Goal: Task Accomplishment & Management: Use online tool/utility

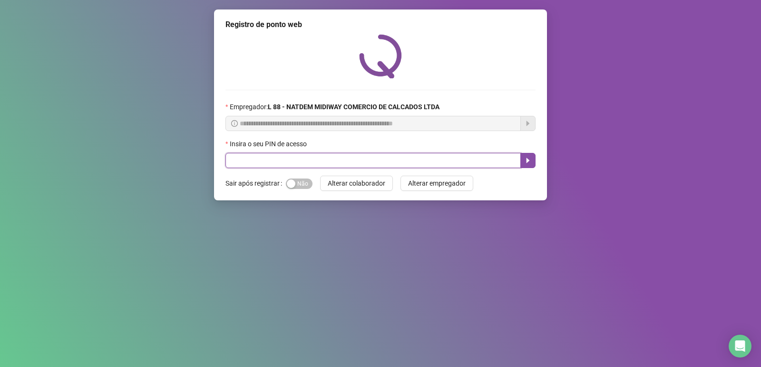
click at [370, 156] on input "text" at bounding box center [372, 160] width 295 height 15
type input "*****"
drag, startPoint x: 300, startPoint y: 184, endPoint x: 367, endPoint y: 140, distance: 80.7
click at [300, 184] on span "Sim Não" at bounding box center [299, 184] width 27 height 10
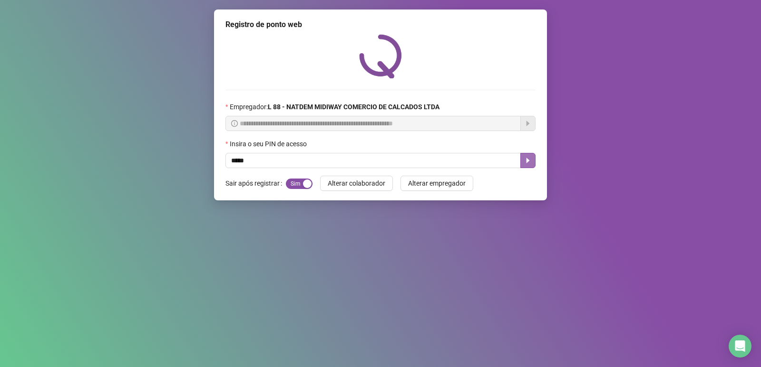
click at [529, 159] on icon "caret-right" at bounding box center [528, 161] width 8 height 8
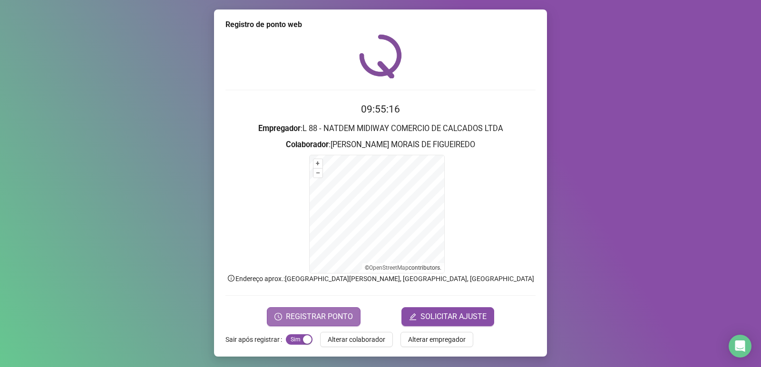
click at [341, 319] on span "REGISTRAR PONTO" at bounding box center [319, 316] width 67 height 11
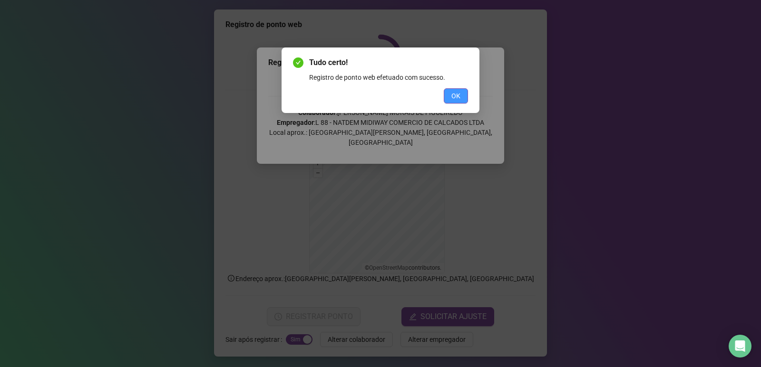
click at [457, 95] on span "OK" at bounding box center [455, 96] width 9 height 10
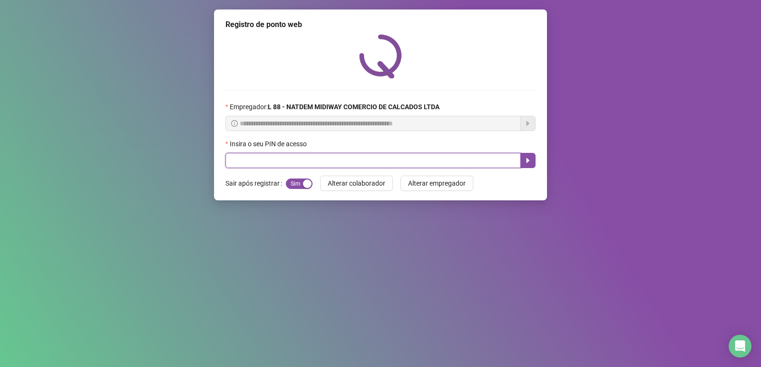
click at [407, 161] on input "text" at bounding box center [372, 160] width 295 height 15
type input "*****"
click at [525, 164] on icon "caret-right" at bounding box center [528, 161] width 8 height 8
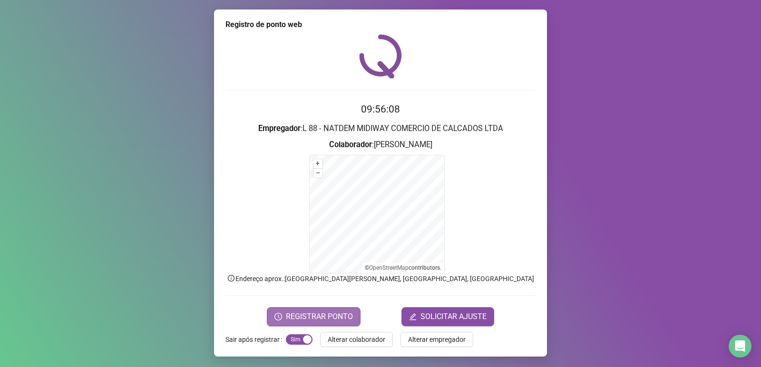
click at [308, 316] on span "REGISTRAR PONTO" at bounding box center [319, 316] width 67 height 11
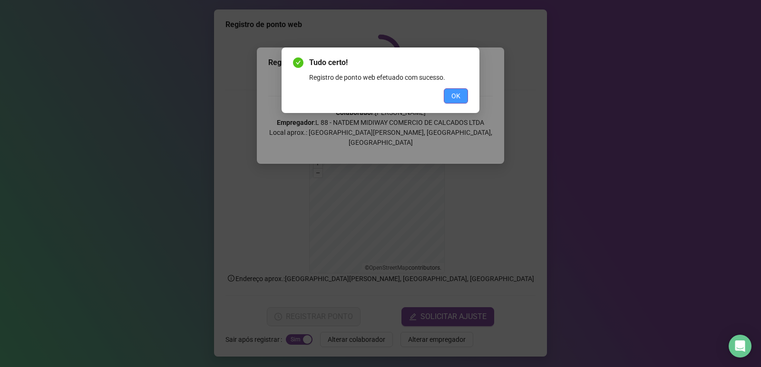
click at [463, 95] on button "OK" at bounding box center [456, 95] width 24 height 15
